Goal: Book appointment/travel/reservation

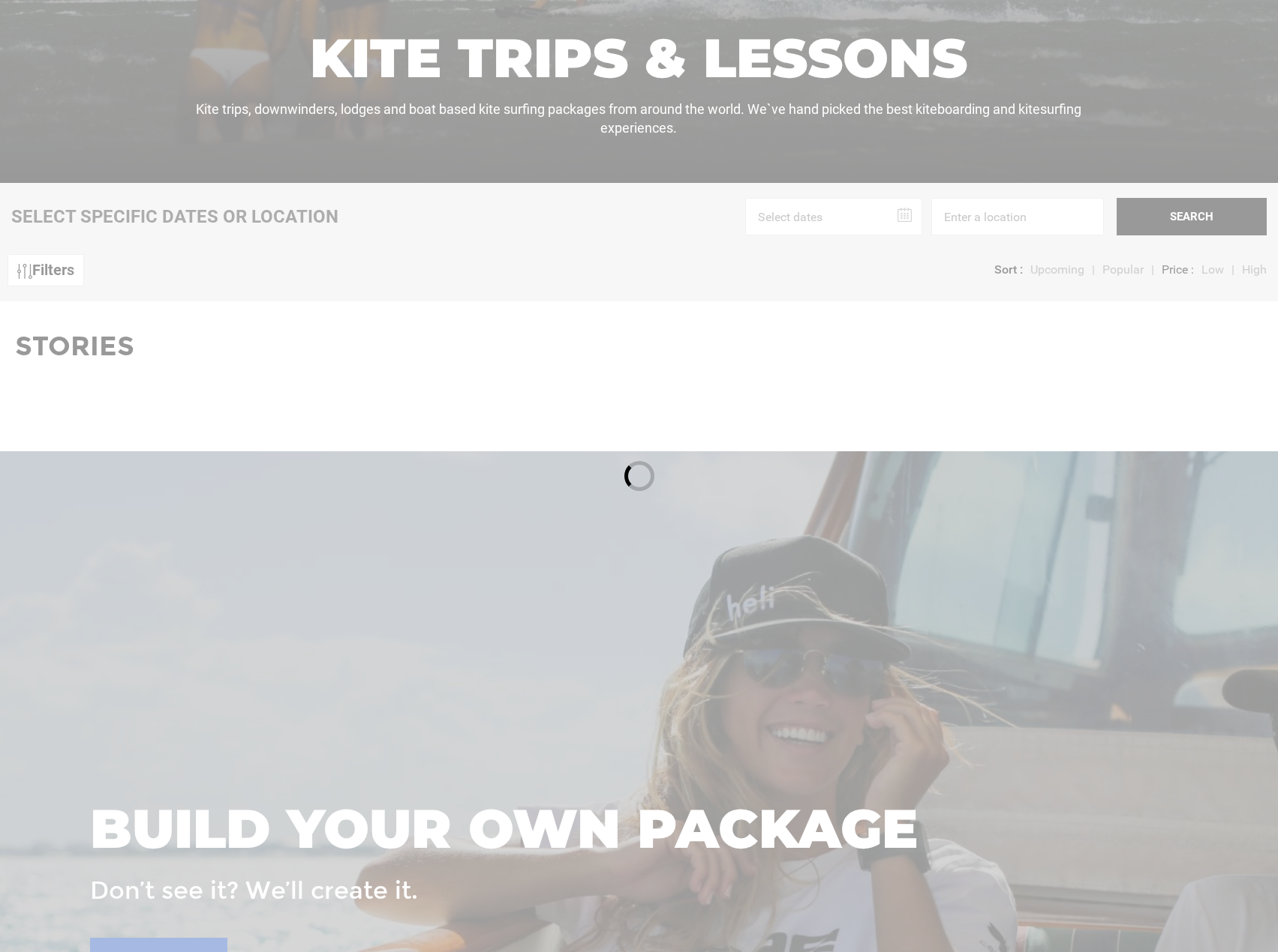
scroll to position [675, 0]
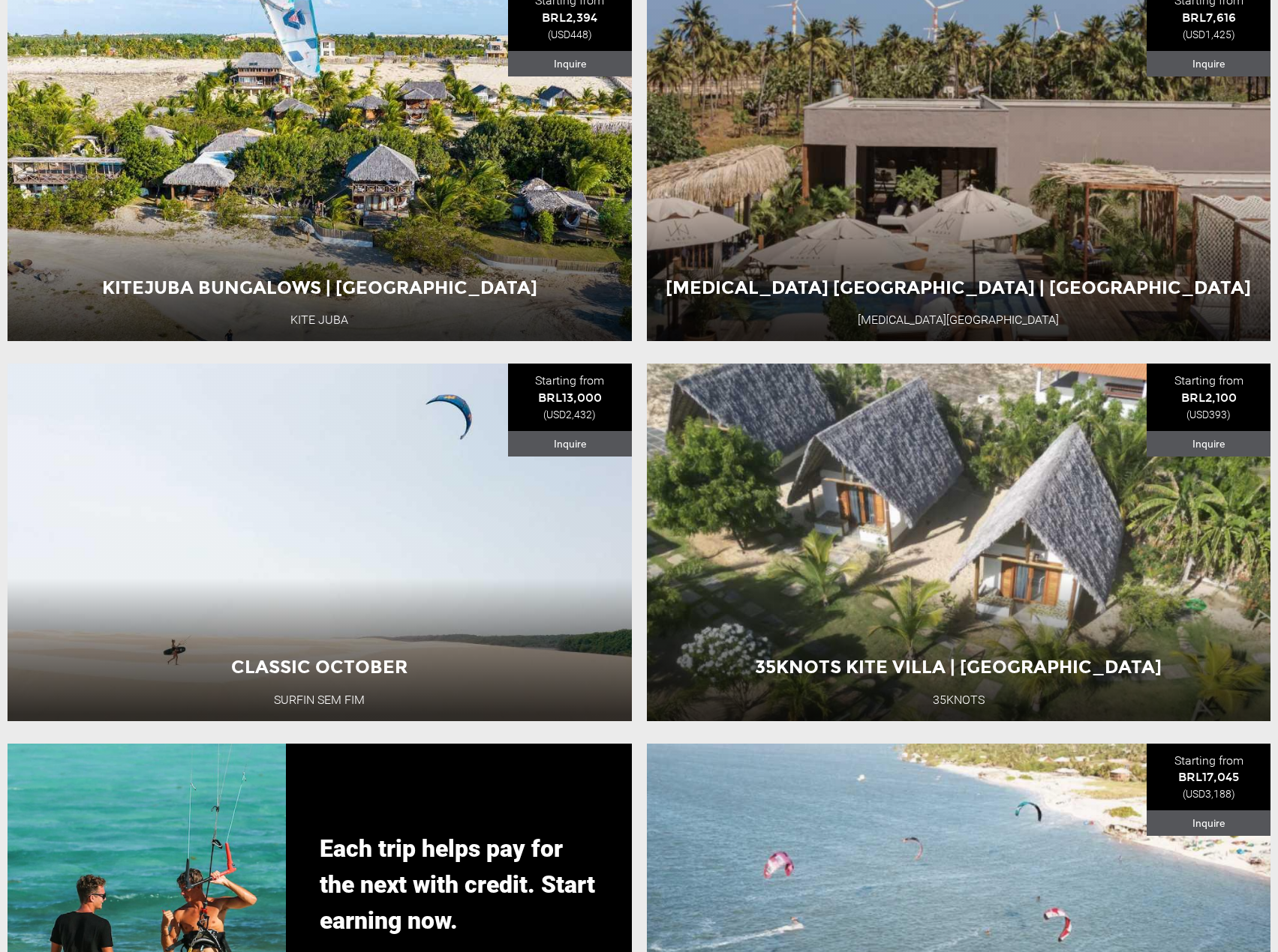
scroll to position [2849, 0]
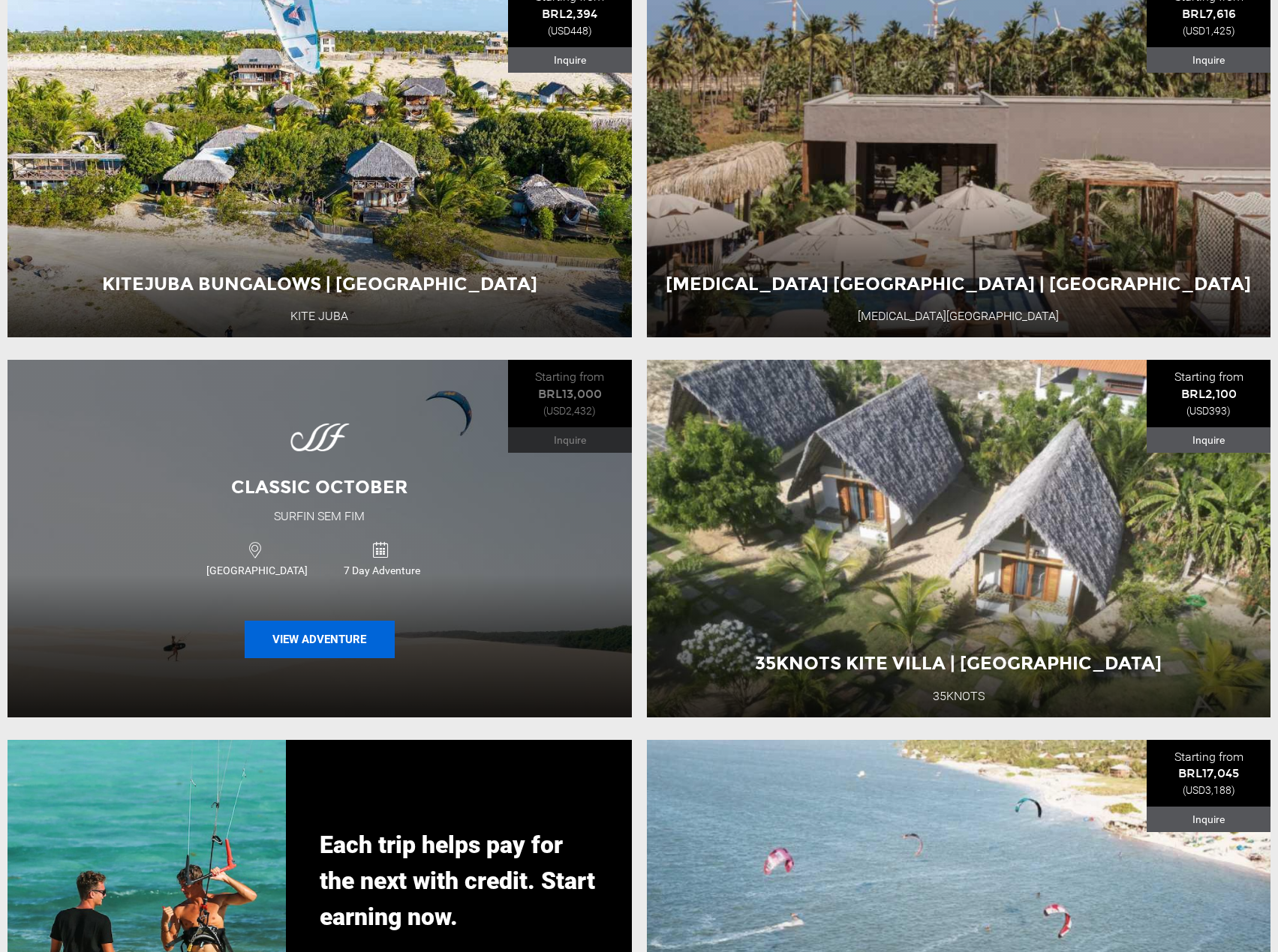
click at [336, 658] on button "View Adventure" at bounding box center [320, 639] width 150 height 38
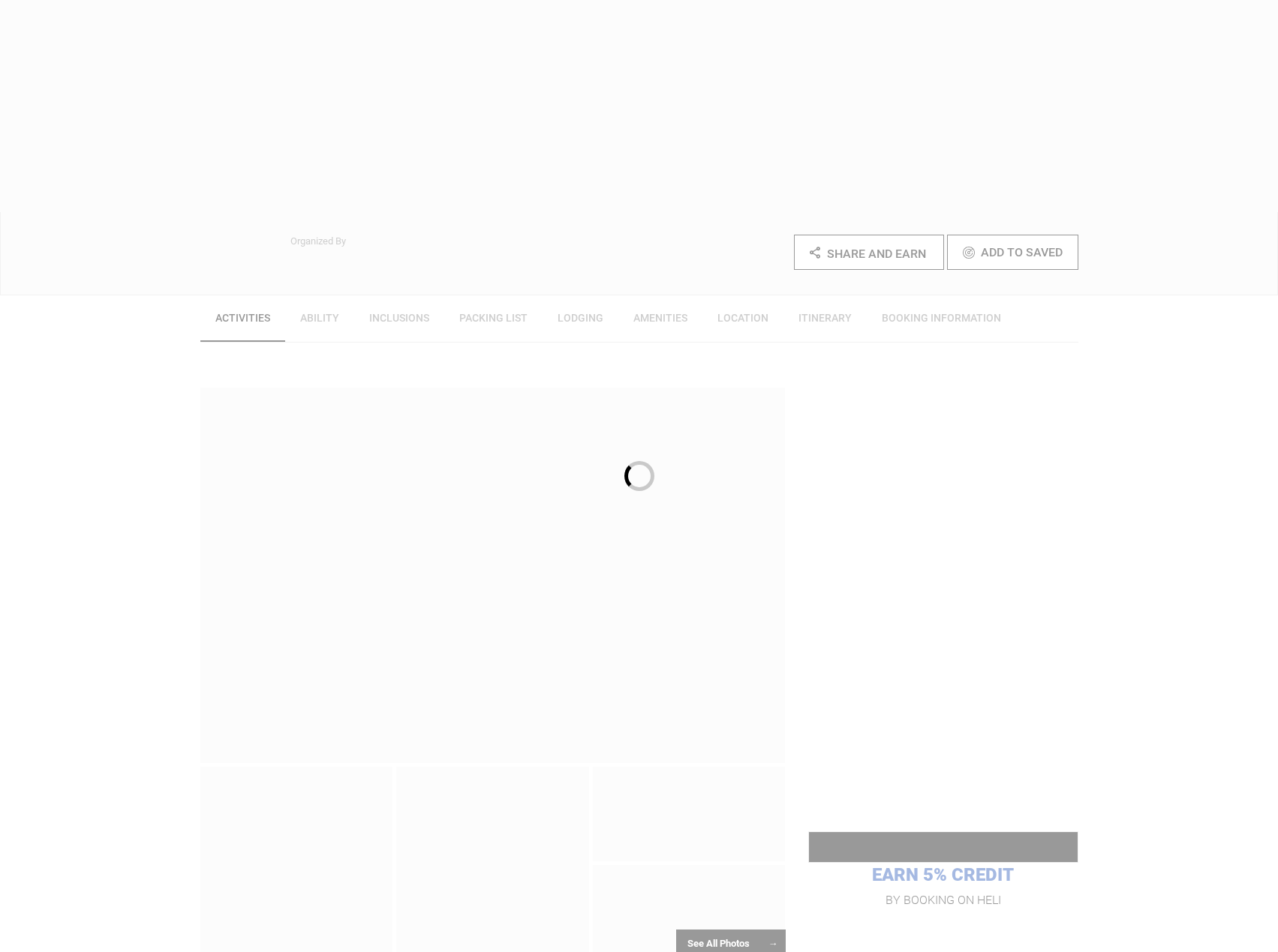
scroll to position [300, 0]
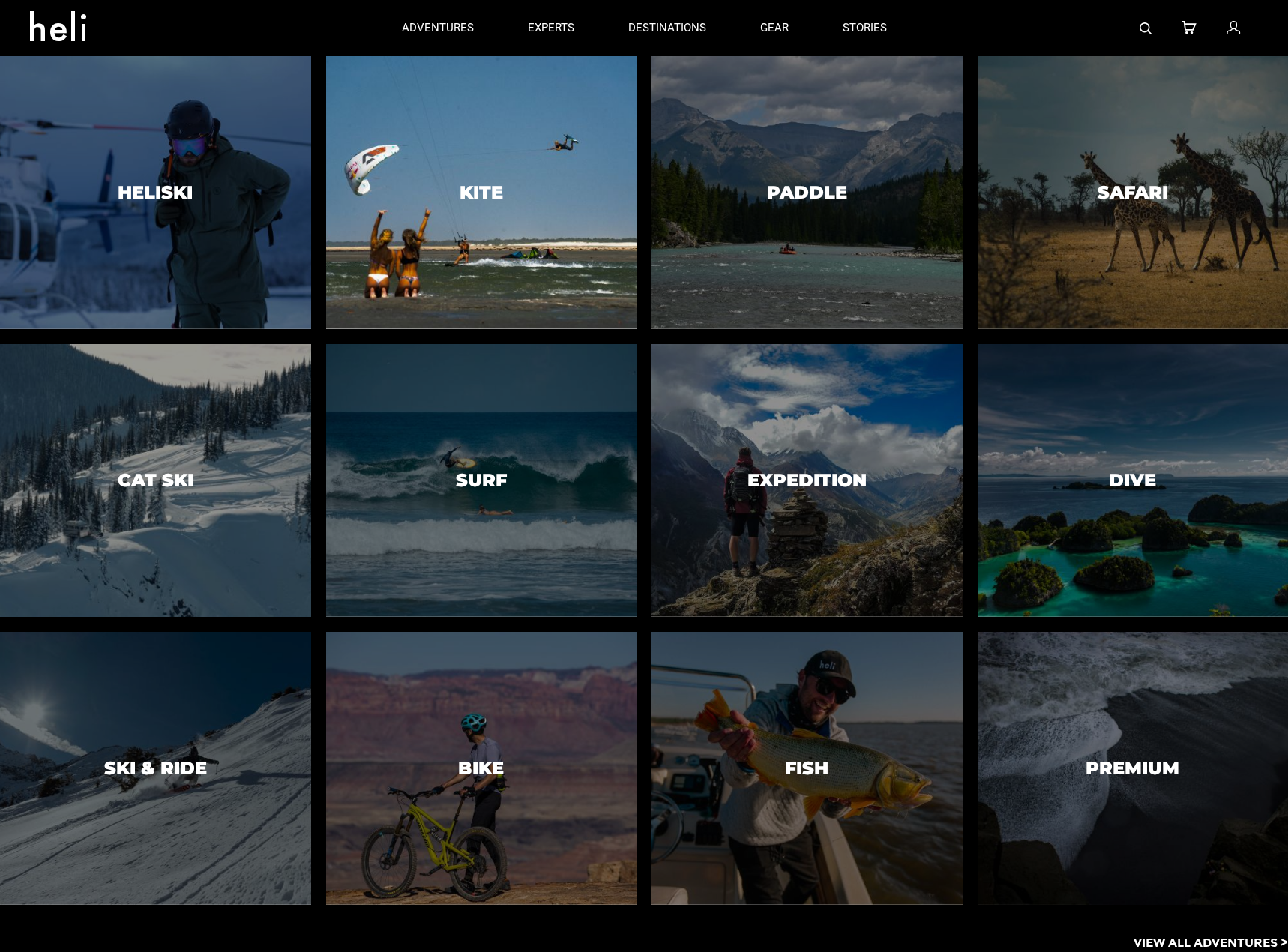
click at [496, 204] on div at bounding box center [480, 192] width 317 height 278
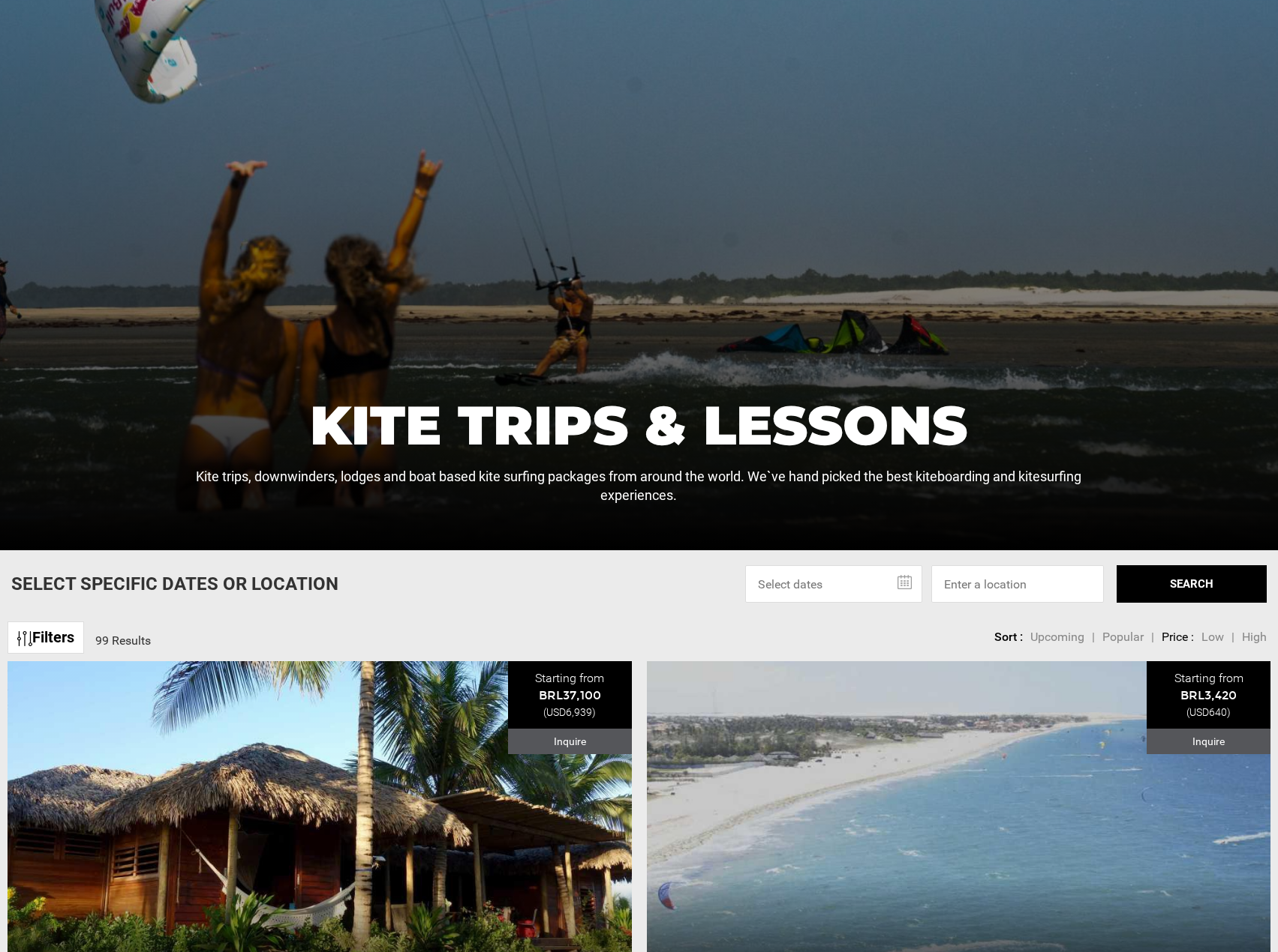
scroll to position [375, 0]
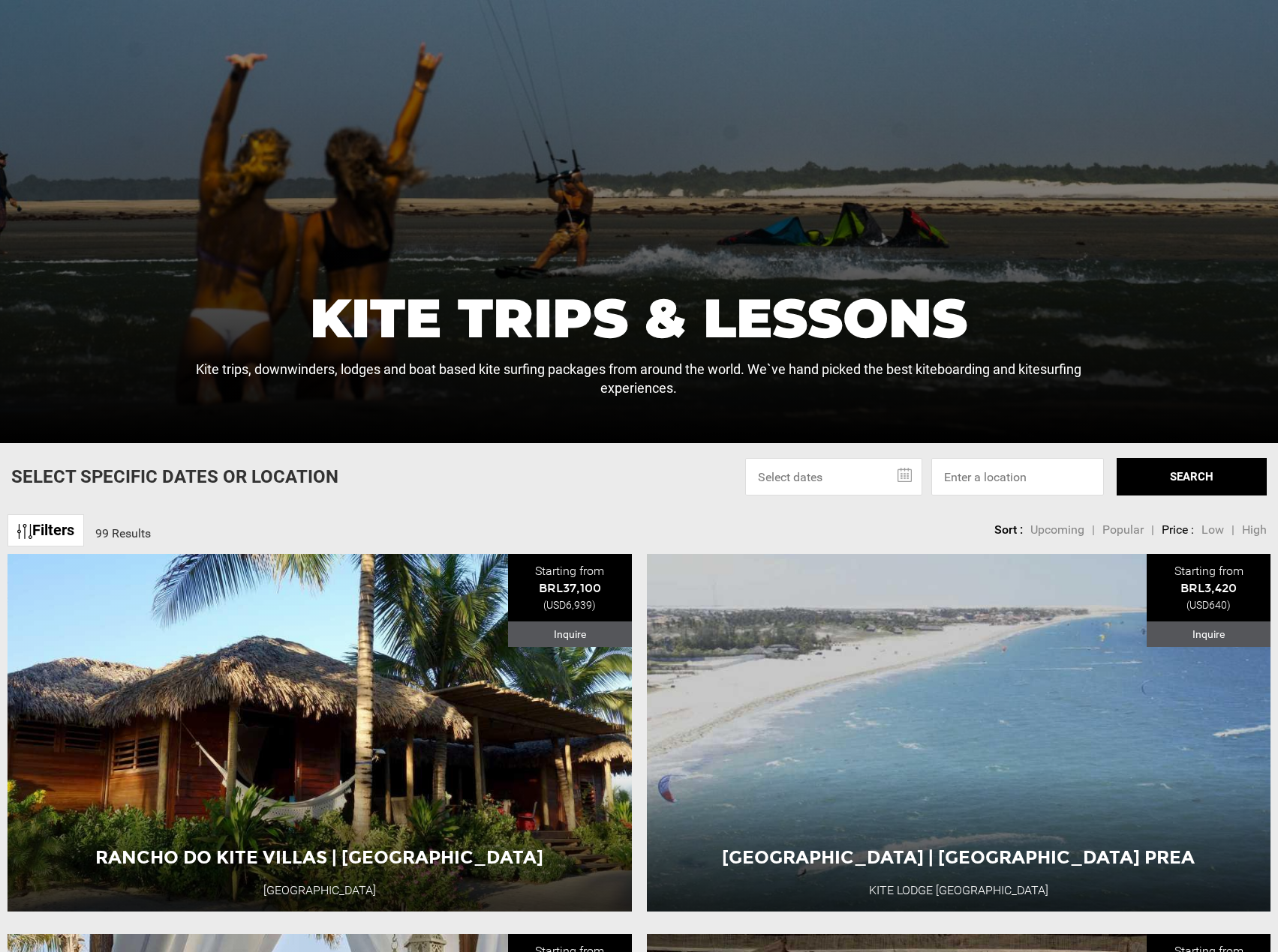
click at [910, 477] on input "text" at bounding box center [833, 476] width 177 height 38
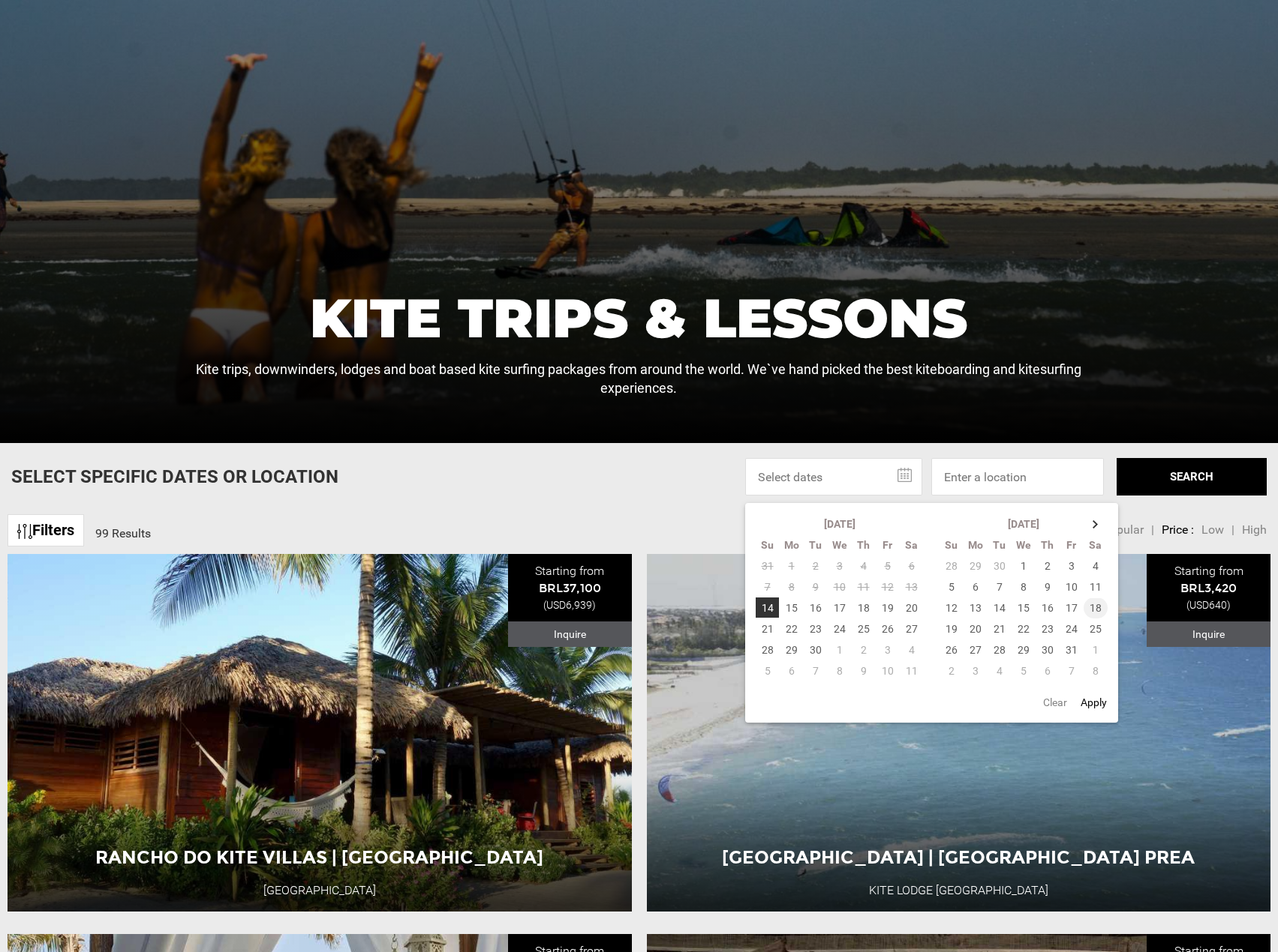
click at [1093, 606] on td "18" at bounding box center [1096, 607] width 25 height 21
click at [1094, 627] on td "25" at bounding box center [1096, 628] width 25 height 21
click at [1087, 702] on button "Apply" at bounding box center [1094, 703] width 35 height 27
type input "[DATE] - [DATE]"
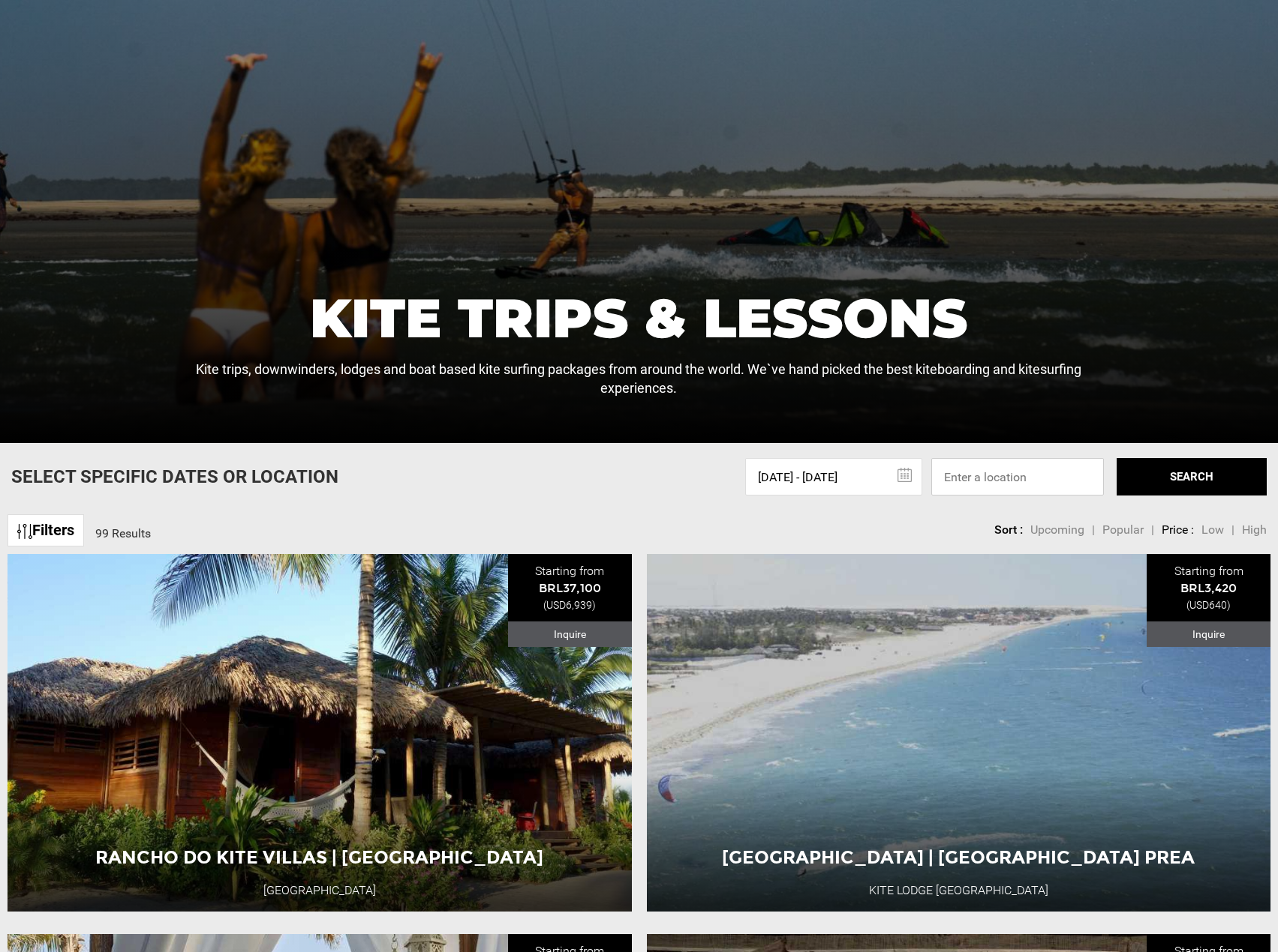
click at [1027, 480] on input at bounding box center [1017, 476] width 173 height 38
click at [1168, 476] on button "SEARCH" at bounding box center [1191, 476] width 150 height 38
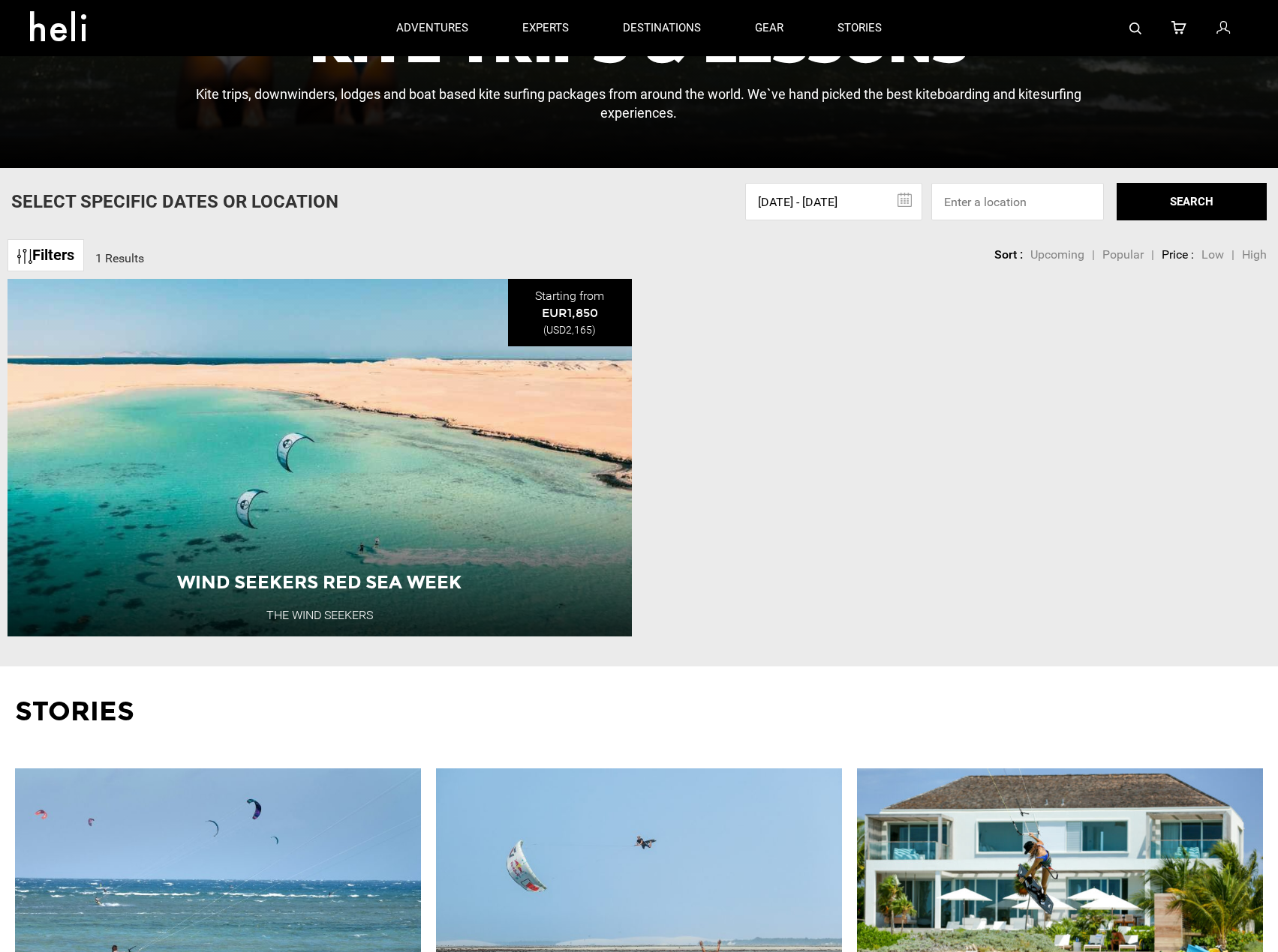
scroll to position [600, 0]
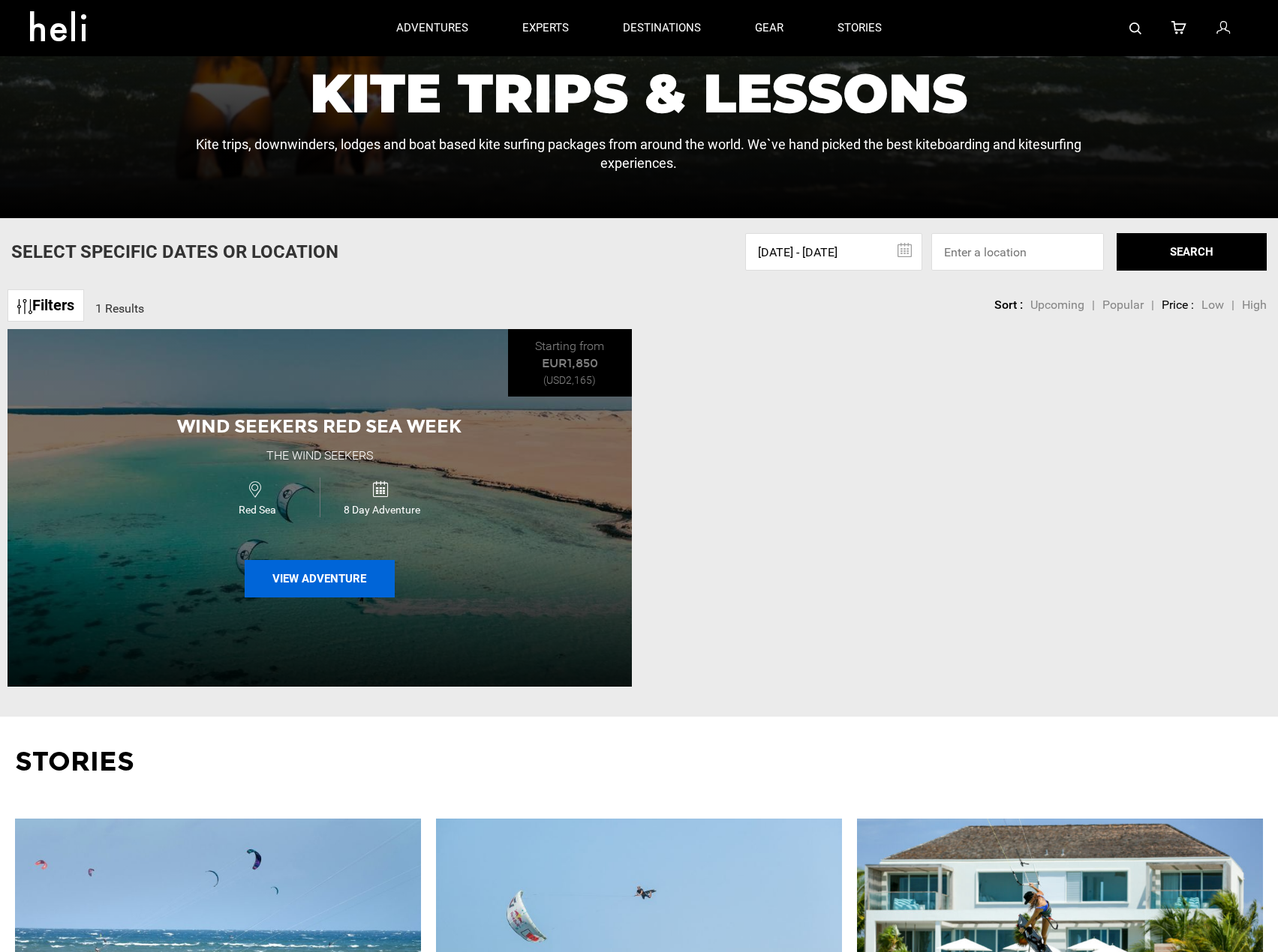
drag, startPoint x: 502, startPoint y: 540, endPoint x: 346, endPoint y: 574, distance: 159.7
click at [354, 586] on button "View Adventure" at bounding box center [320, 578] width 150 height 38
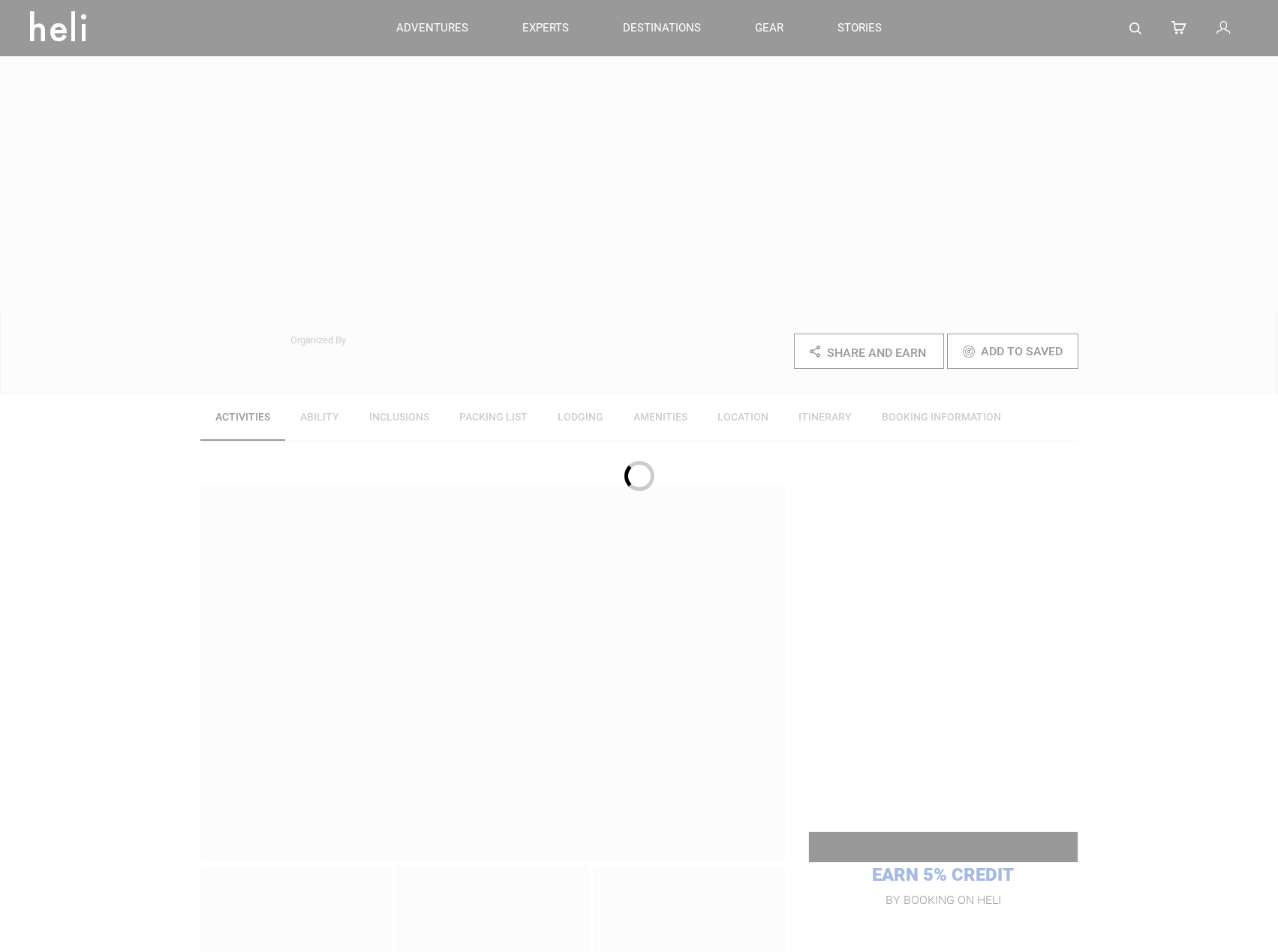
scroll to position [300, 0]
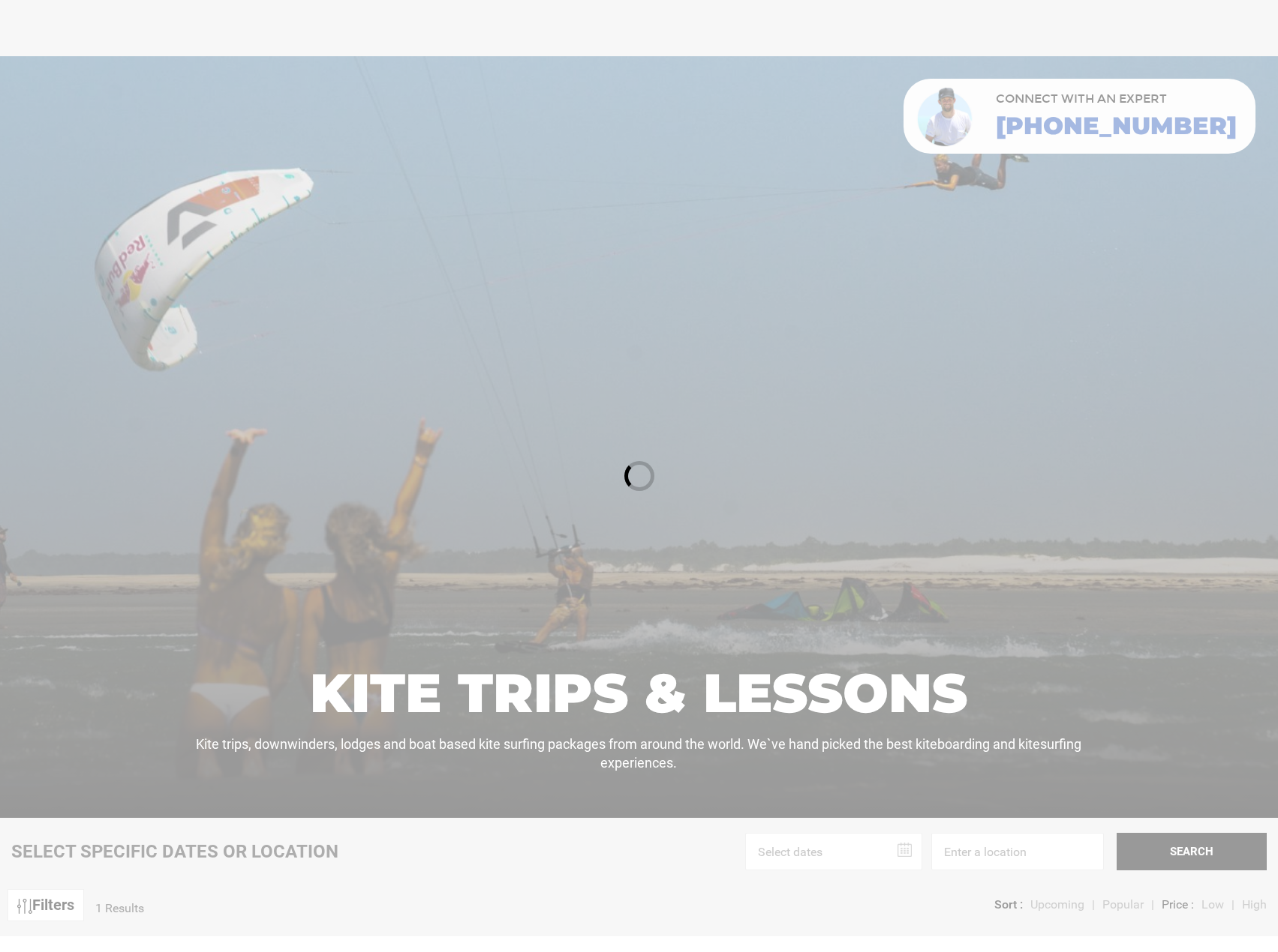
scroll to position [375, 0]
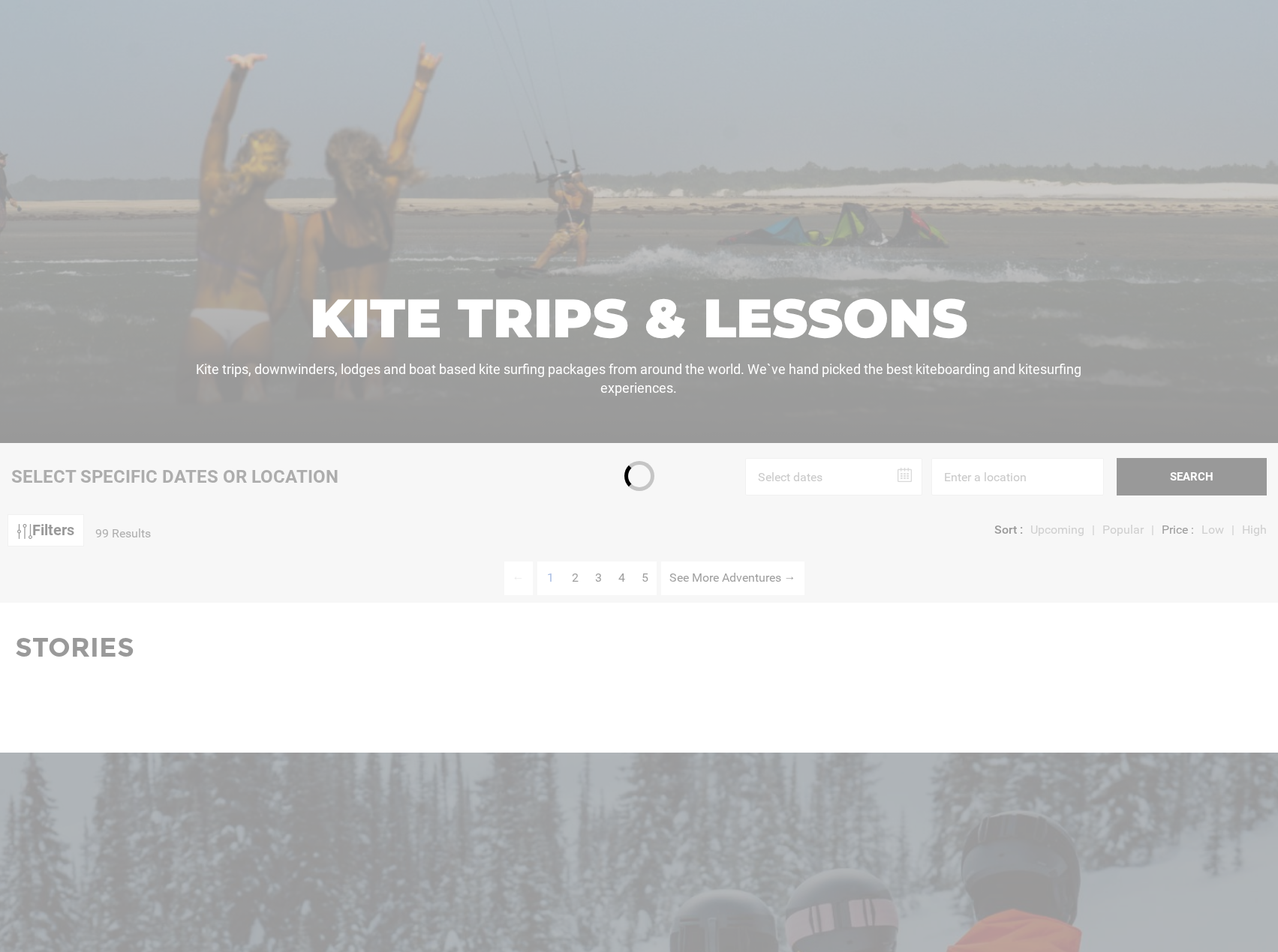
scroll to position [702, 0]
